Goal: Task Accomplishment & Management: Use online tool/utility

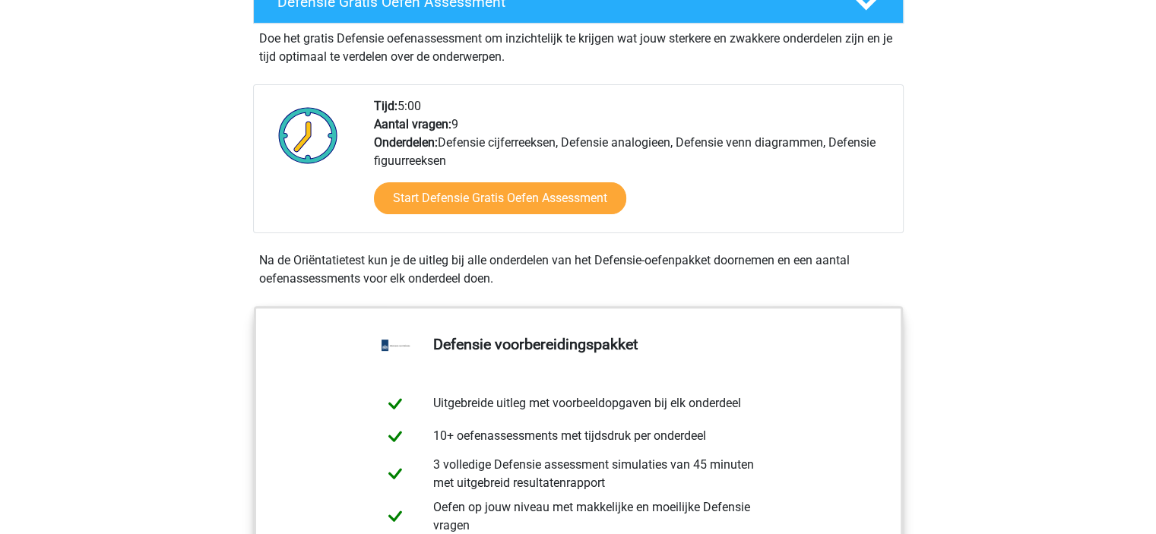
scroll to position [380, 0]
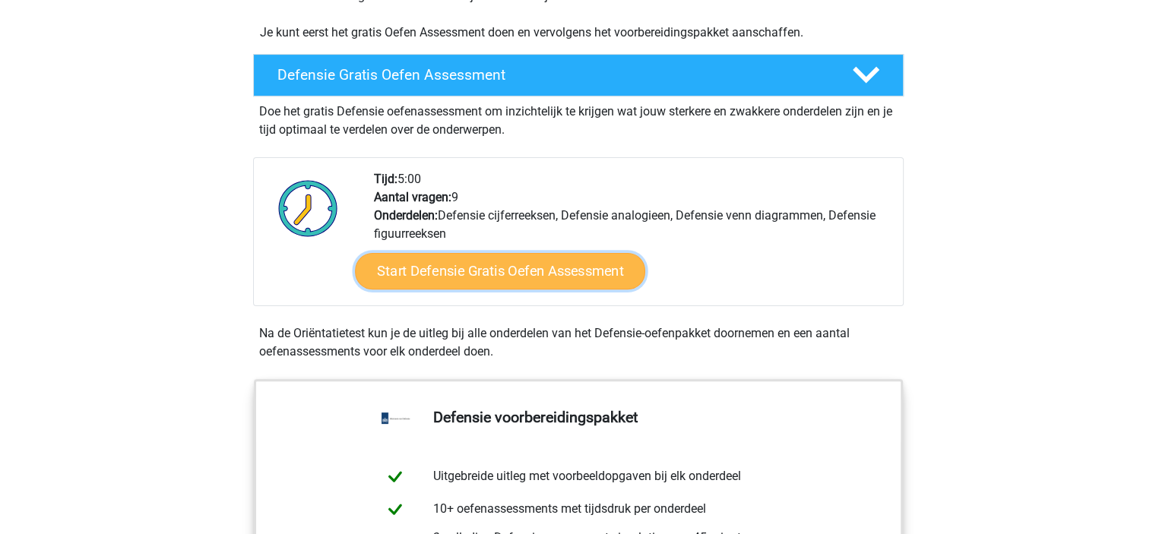
click at [483, 280] on link "Start Defensie Gratis Oefen Assessment" at bounding box center [500, 271] width 290 height 36
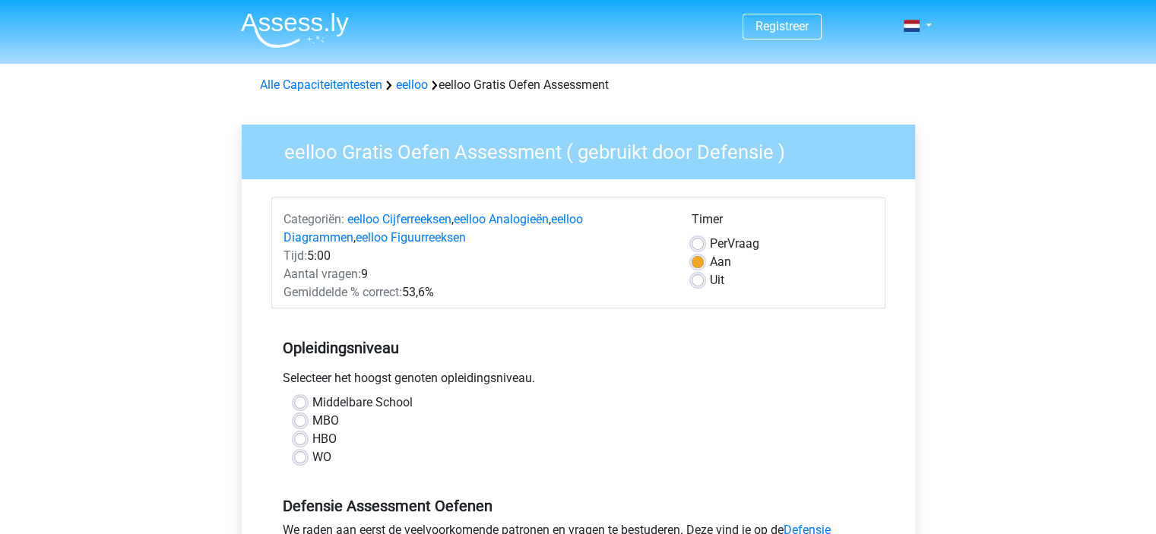
scroll to position [76, 0]
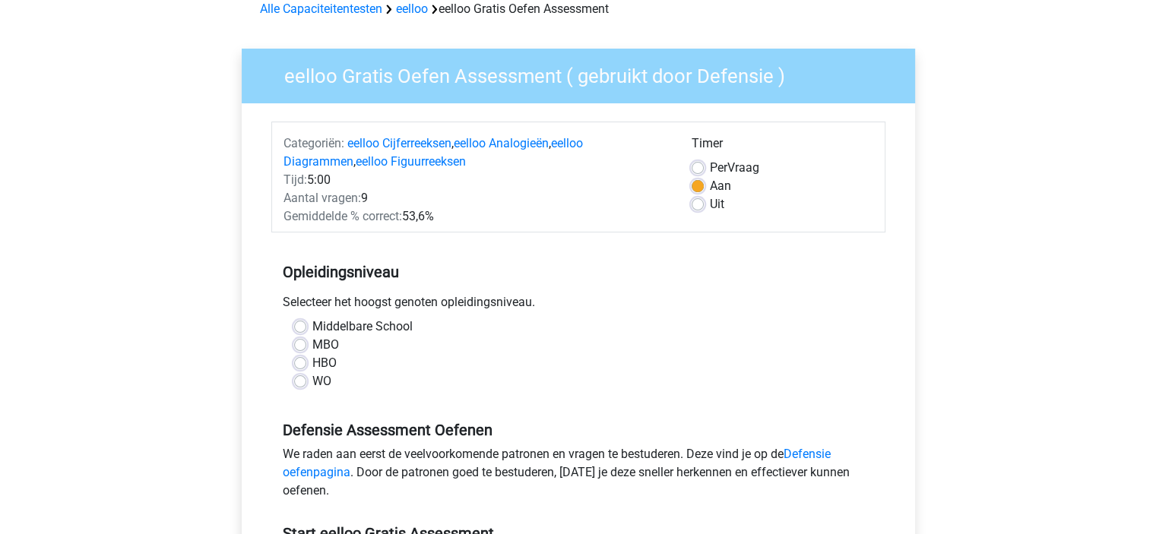
click at [312, 346] on label "MBO" at bounding box center [325, 345] width 27 height 18
click at [298, 346] on input "MBO" at bounding box center [300, 343] width 12 height 15
radio input "true"
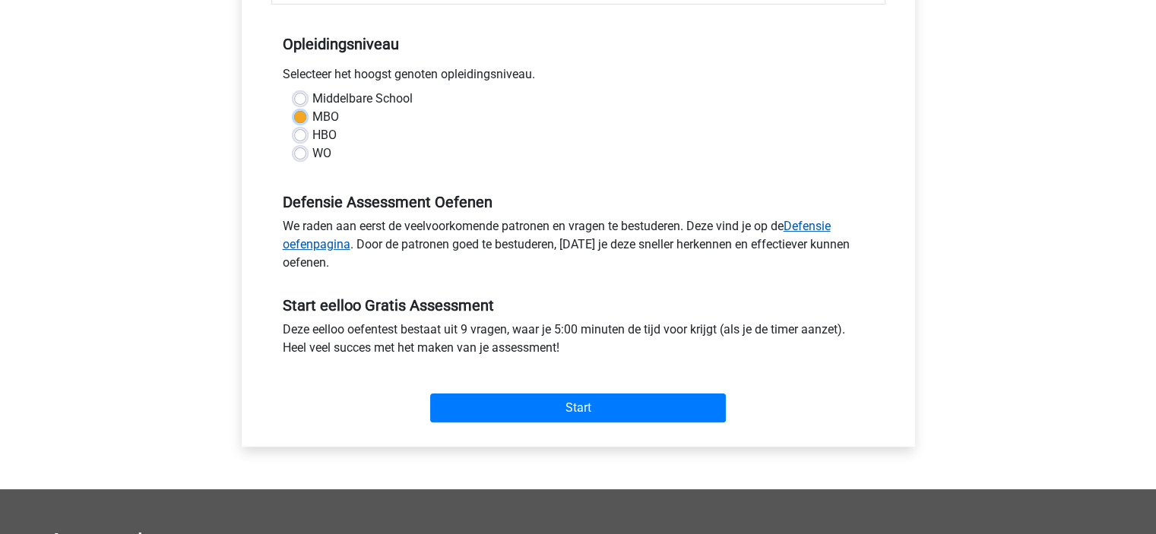
scroll to position [0, 0]
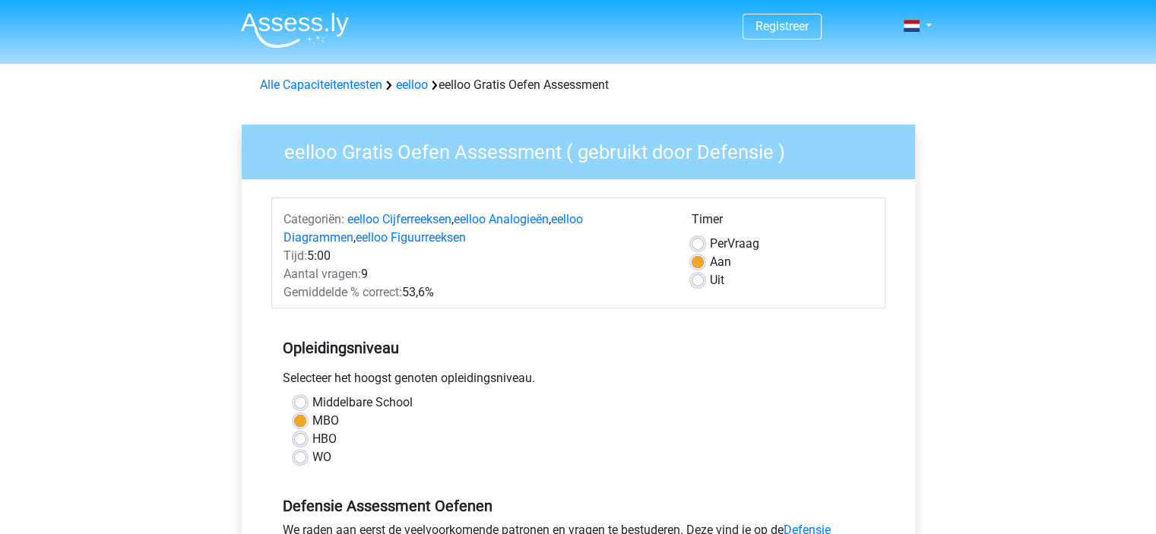
click at [710, 278] on label "Uit" at bounding box center [717, 280] width 14 height 18
click at [695, 278] on input "Uit" at bounding box center [698, 278] width 12 height 15
radio input "true"
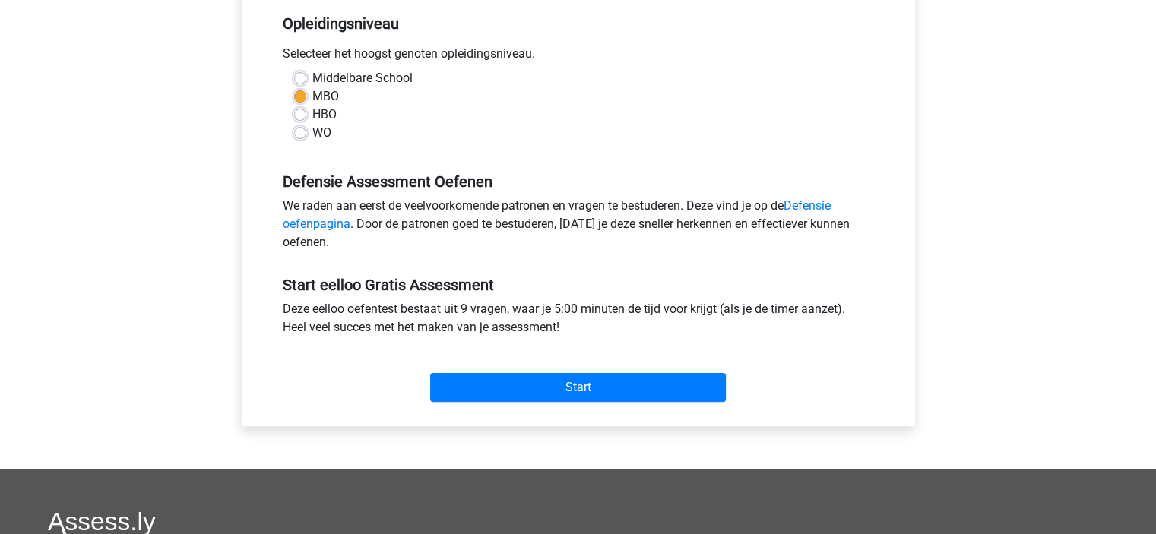
scroll to position [456, 0]
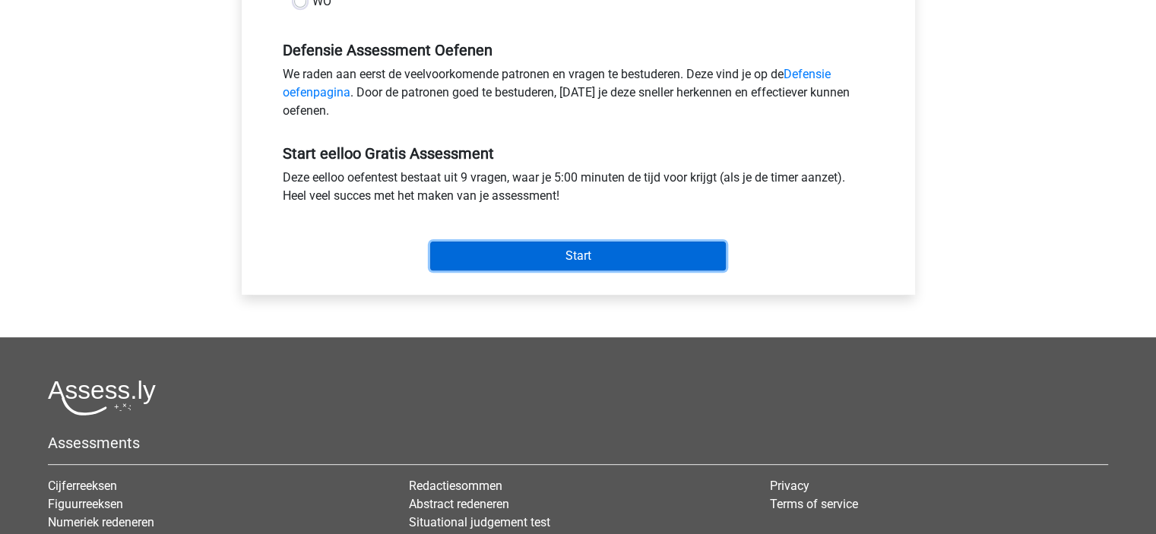
click at [578, 267] on input "Start" at bounding box center [578, 256] width 296 height 29
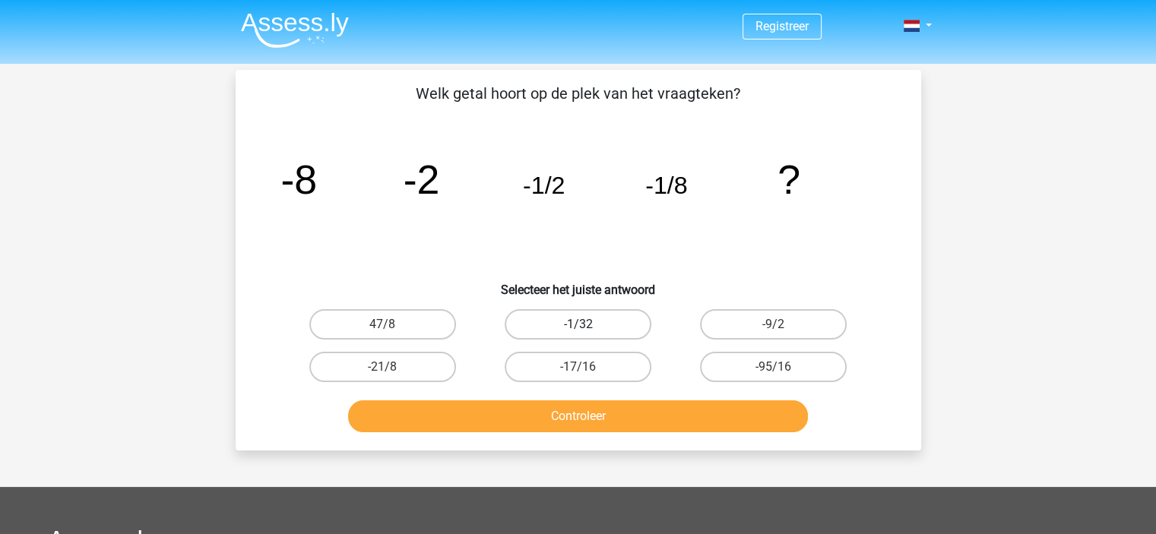
click at [626, 331] on label "-1/32" at bounding box center [578, 324] width 147 height 30
click at [587, 331] on input "-1/32" at bounding box center [583, 330] width 10 height 10
radio input "true"
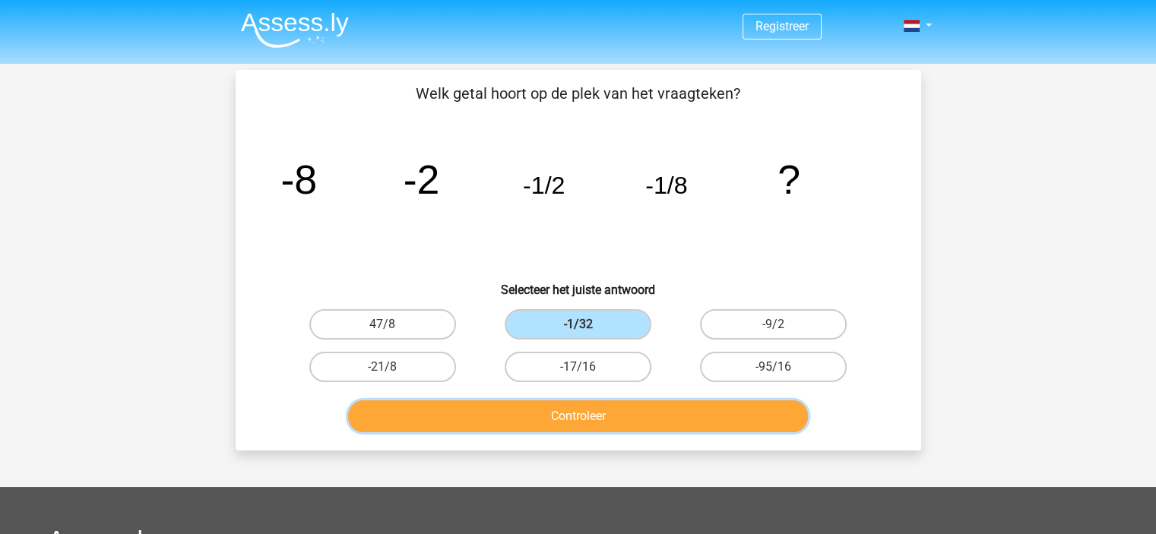
click at [612, 412] on button "Controleer" at bounding box center [578, 417] width 460 height 32
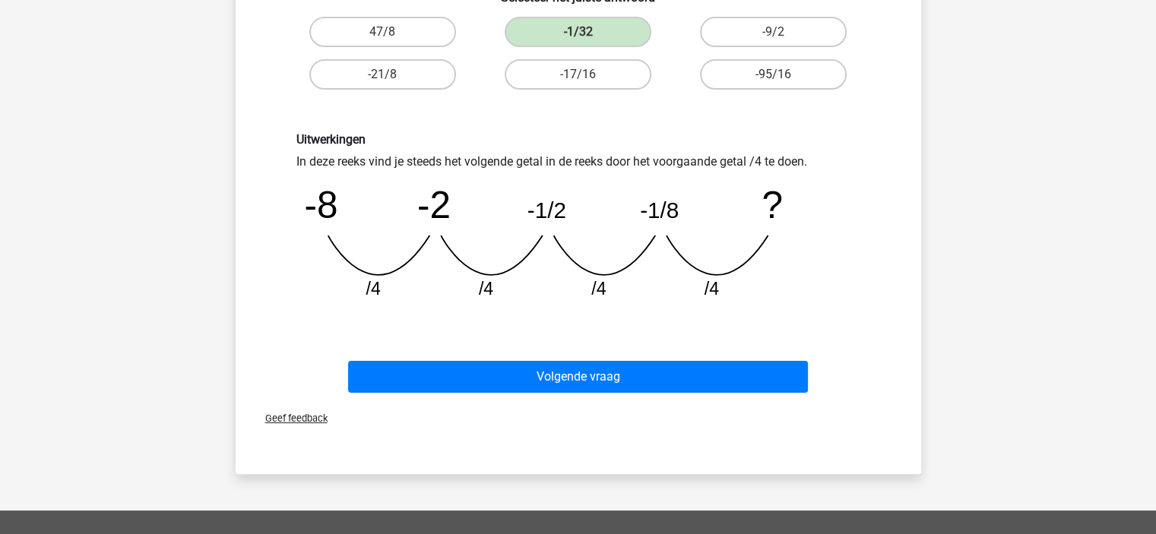
scroll to position [280, 0]
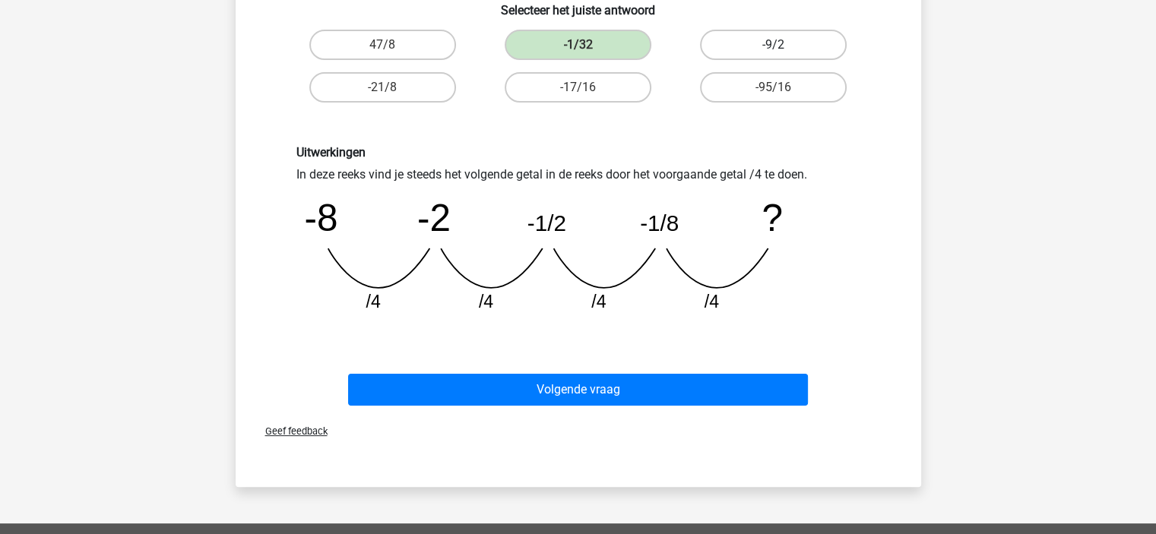
click at [791, 40] on label "-9/2" at bounding box center [773, 45] width 147 height 30
click at [619, 37] on label "-1/32" at bounding box center [578, 45] width 147 height 30
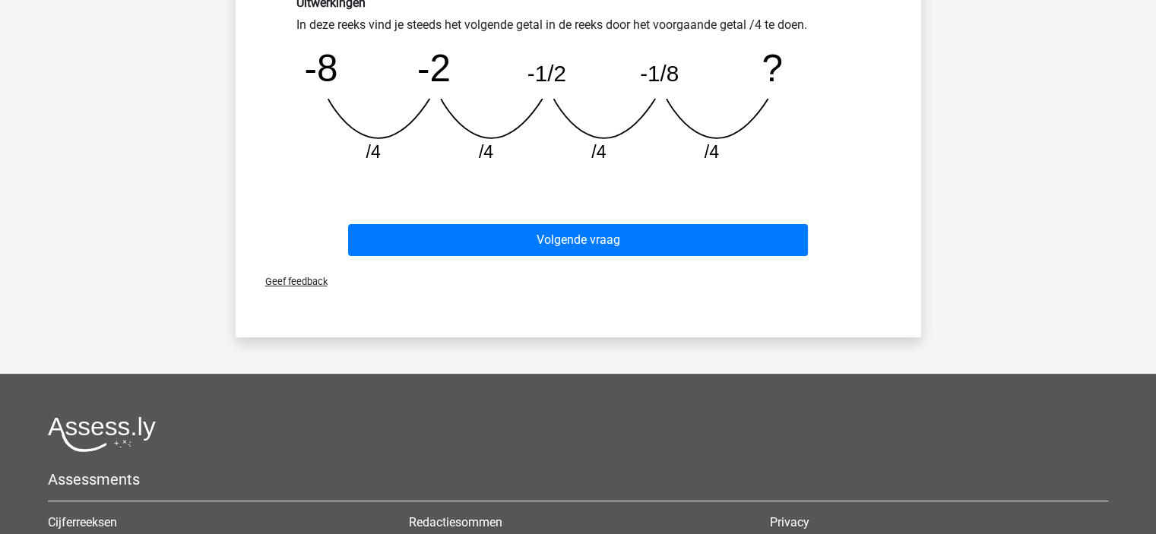
scroll to position [432, 0]
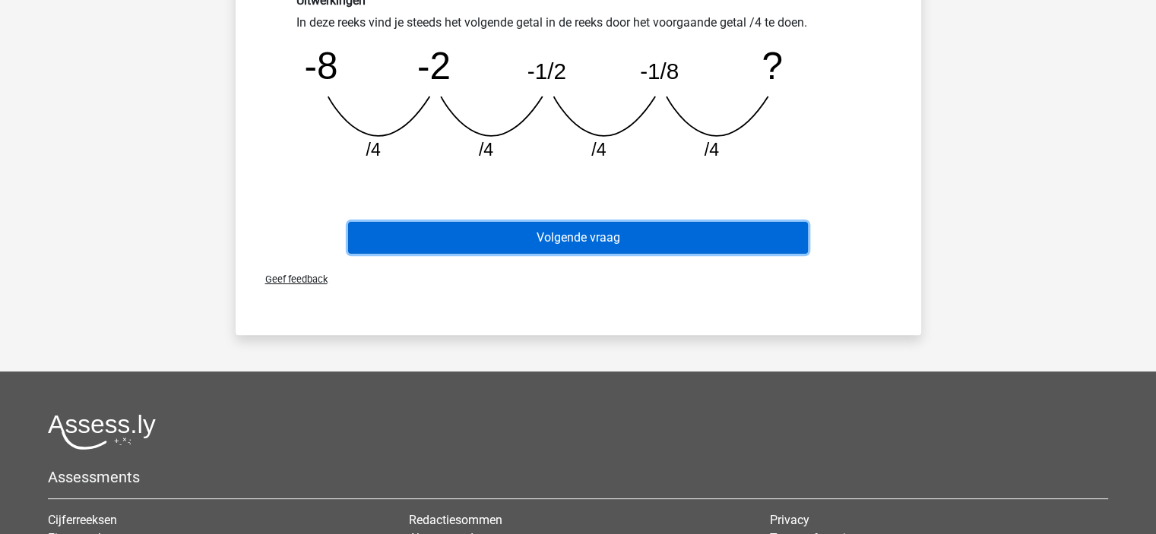
click at [612, 252] on button "Volgende vraag" at bounding box center [578, 238] width 460 height 32
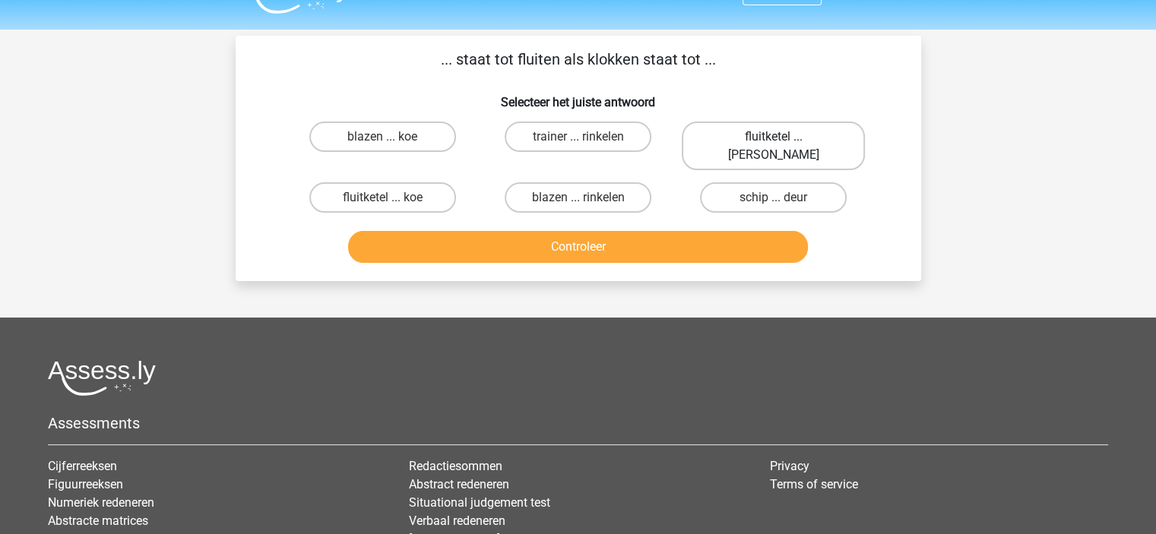
scroll to position [0, 0]
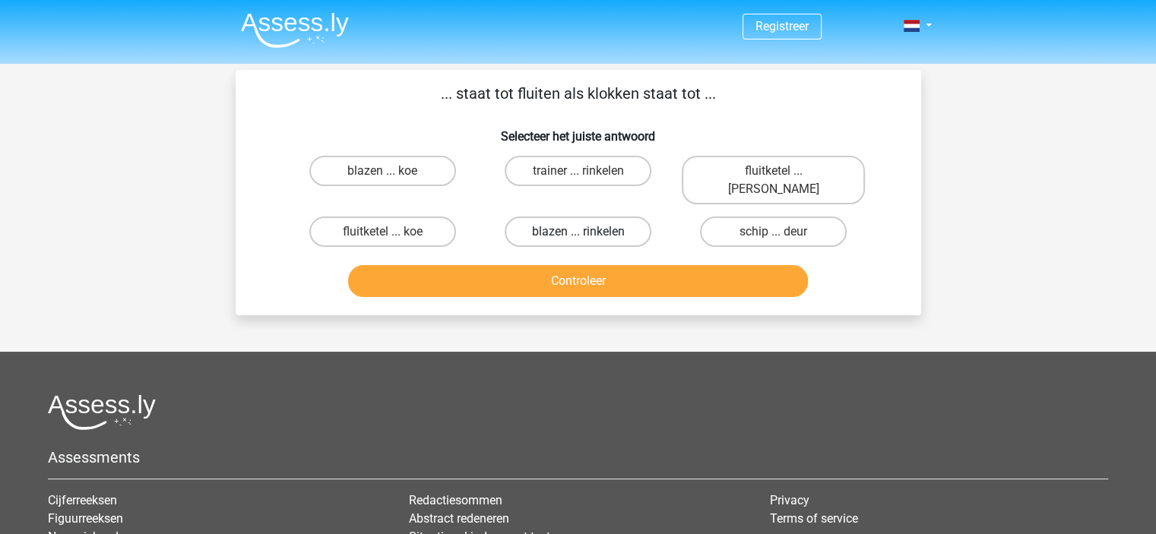
click at [611, 217] on label "blazen ... rinkelen" at bounding box center [578, 232] width 147 height 30
click at [587, 232] on input "blazen ... rinkelen" at bounding box center [583, 237] width 10 height 10
radio input "true"
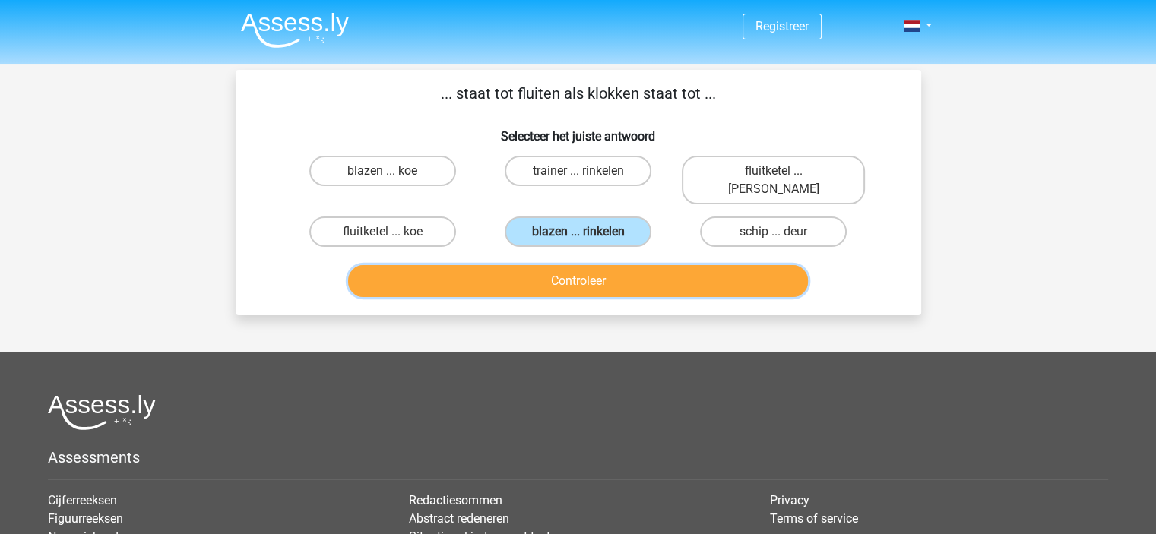
click at [623, 265] on button "Controleer" at bounding box center [578, 281] width 460 height 32
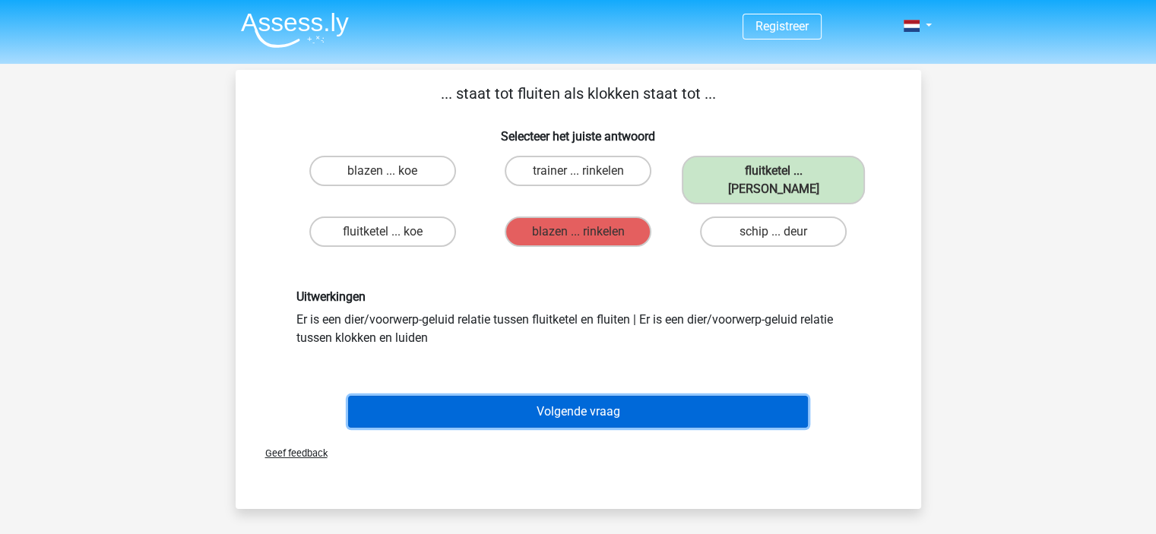
click at [613, 396] on button "Volgende vraag" at bounding box center [578, 412] width 460 height 32
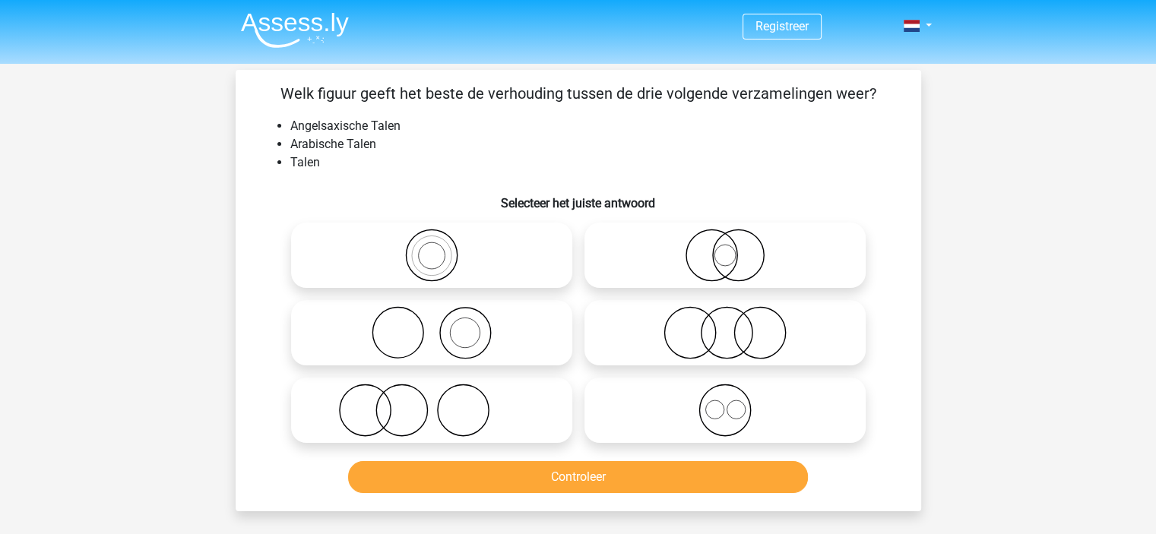
click at [480, 255] on icon at bounding box center [431, 255] width 269 height 53
click at [442, 248] on input "radio" at bounding box center [437, 243] width 10 height 10
radio input "true"
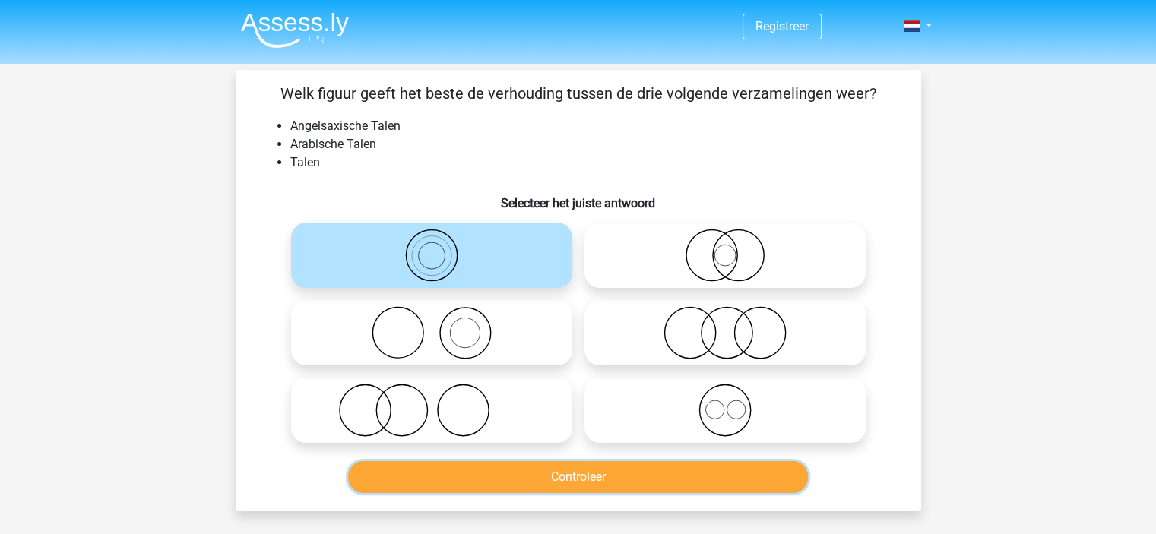
click at [608, 467] on button "Controleer" at bounding box center [578, 477] width 460 height 32
